Goal: Task Accomplishment & Management: Complete application form

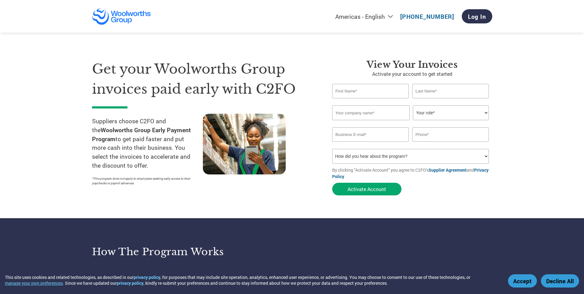
type input "[EMAIL_ADDRESS][DOMAIN_NAME]"
type input "-"
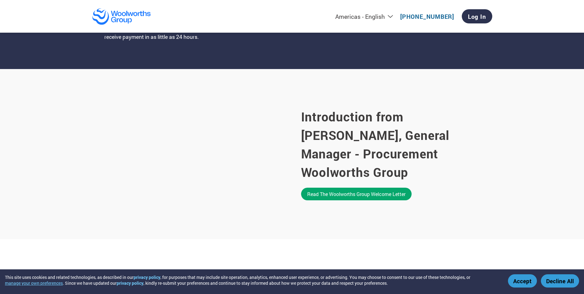
scroll to position [308, 0]
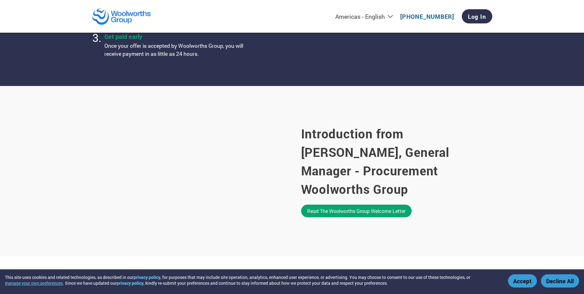
click at [526, 279] on button "Accept" at bounding box center [522, 280] width 29 height 13
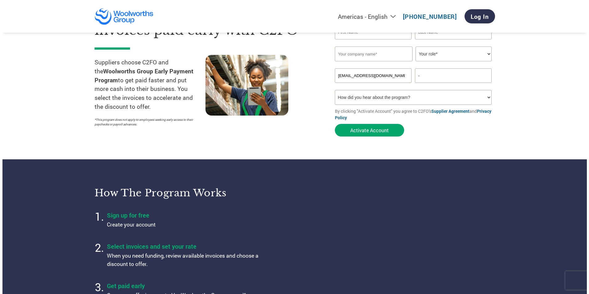
scroll to position [0, 0]
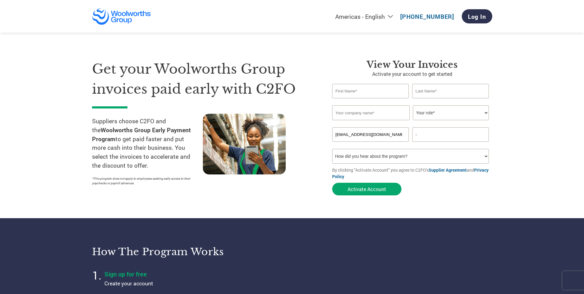
click at [372, 90] on input "text" at bounding box center [370, 91] width 77 height 14
type input "[PERSON_NAME]"
type input "Azoor"
click at [368, 114] on input "text" at bounding box center [371, 112] width 78 height 15
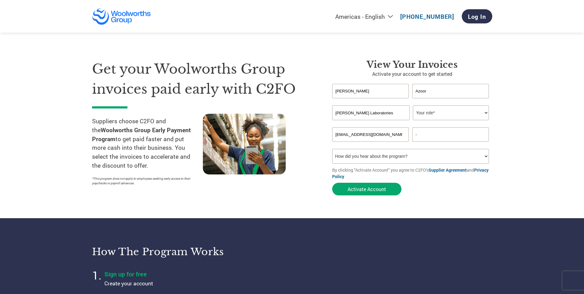
type input "[PERSON_NAME] Laboratories"
click at [439, 114] on select "Your role* CFO Controller Credit Manager Finance Director Treasurer CEO Preside…" at bounding box center [451, 112] width 76 height 15
select select "CFO"
click at [413, 105] on select "Your role* CFO Controller Credit Manager Finance Director Treasurer CEO Preside…" at bounding box center [451, 112] width 76 height 15
click at [430, 137] on input "-" at bounding box center [450, 134] width 77 height 14
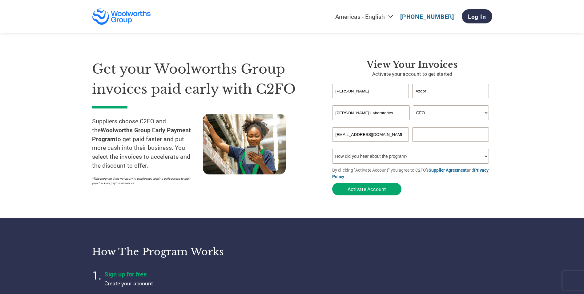
click at [430, 137] on input "-" at bounding box center [450, 134] width 77 height 14
click at [431, 137] on input "text" at bounding box center [450, 134] width 77 height 14
type input "0447461661"
click at [427, 159] on select "How did you hear about the program? Received a letter Email Social Media Online…" at bounding box center [410, 156] width 157 height 15
click at [427, 158] on select "How did you hear about the program? Received a letter Email Social Media Online…" at bounding box center [410, 156] width 157 height 15
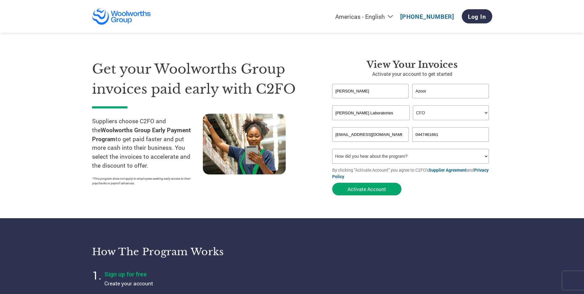
click at [368, 159] on select "How did you hear about the program? Received a letter Email Social Media Online…" at bounding box center [410, 156] width 157 height 15
select select "Received a Letter"
click at [332, 149] on select "How did you hear about the program? Received a letter Email Social Media Online…" at bounding box center [410, 156] width 157 height 15
click at [369, 188] on button "Activate Account" at bounding box center [366, 189] width 69 height 13
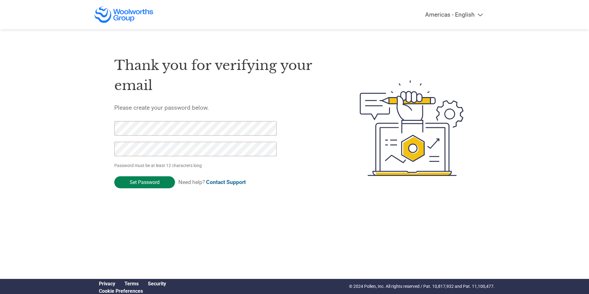
click at [151, 182] on input "Set Password" at bounding box center [144, 182] width 61 height 12
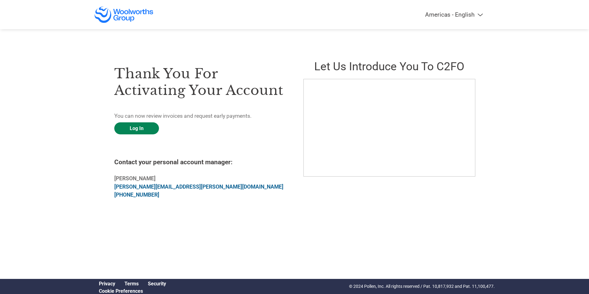
click at [135, 130] on link "Log In" at bounding box center [136, 128] width 45 height 12
